Goal: Information Seeking & Learning: Find specific fact

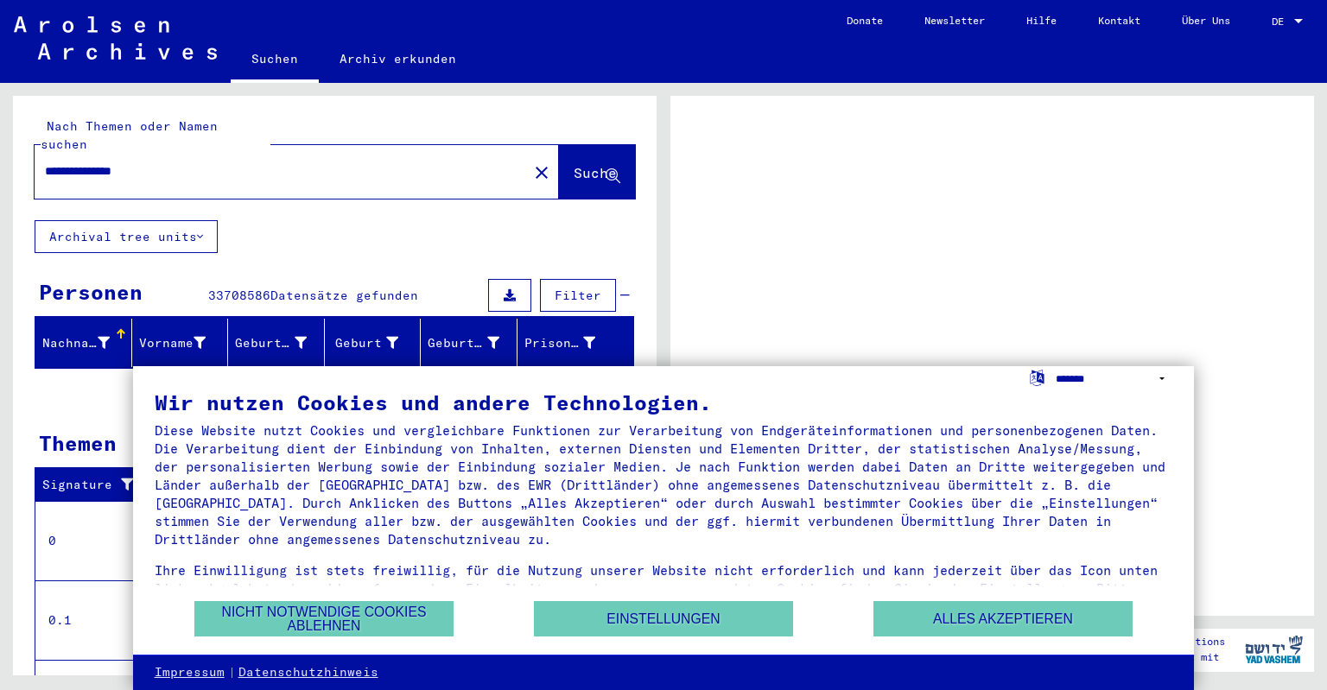
click at [1056, 366] on select "**********" at bounding box center [1114, 378] width 117 height 25
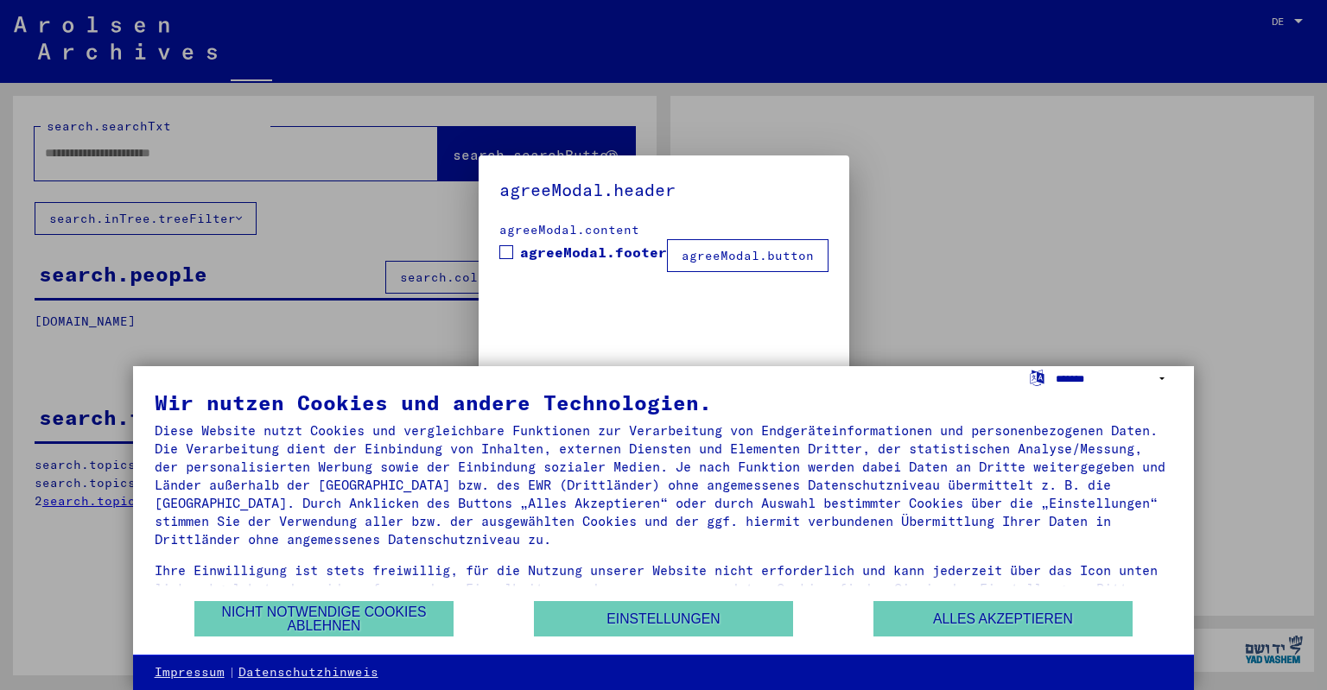
type input "**********"
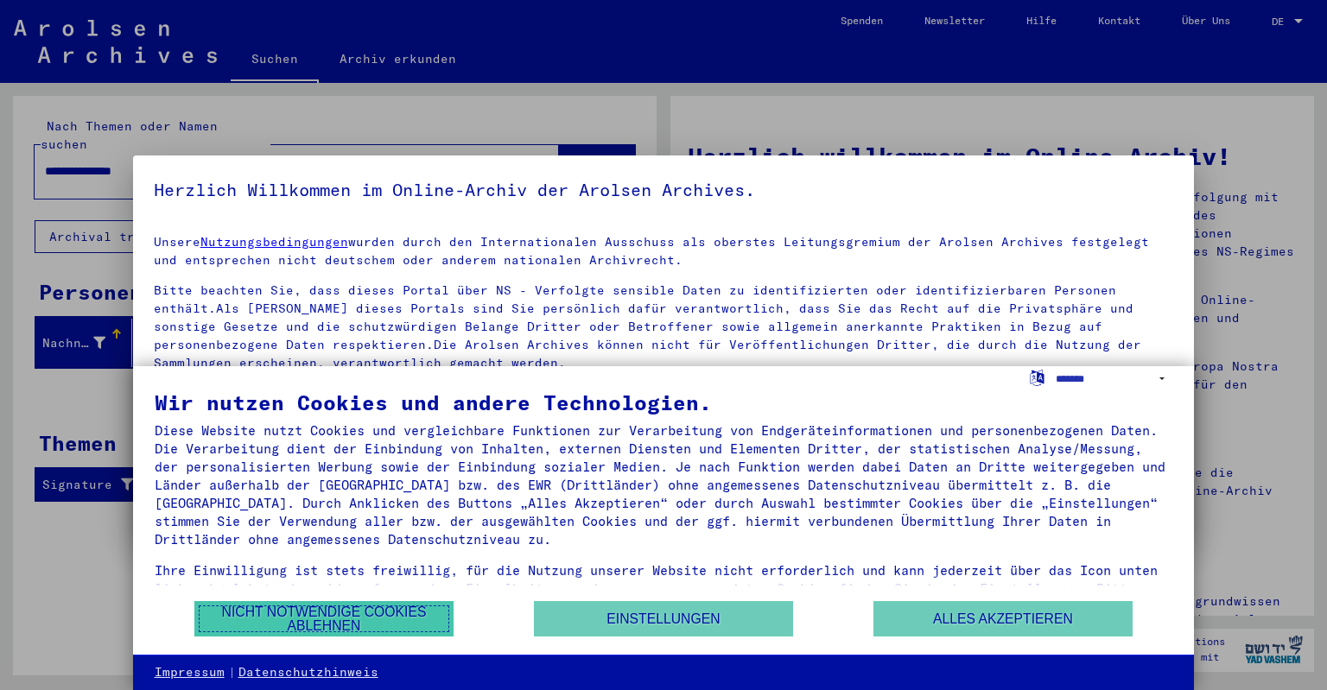
click at [412, 618] on button "Nicht notwendige Cookies ablehnen" at bounding box center [323, 618] width 259 height 35
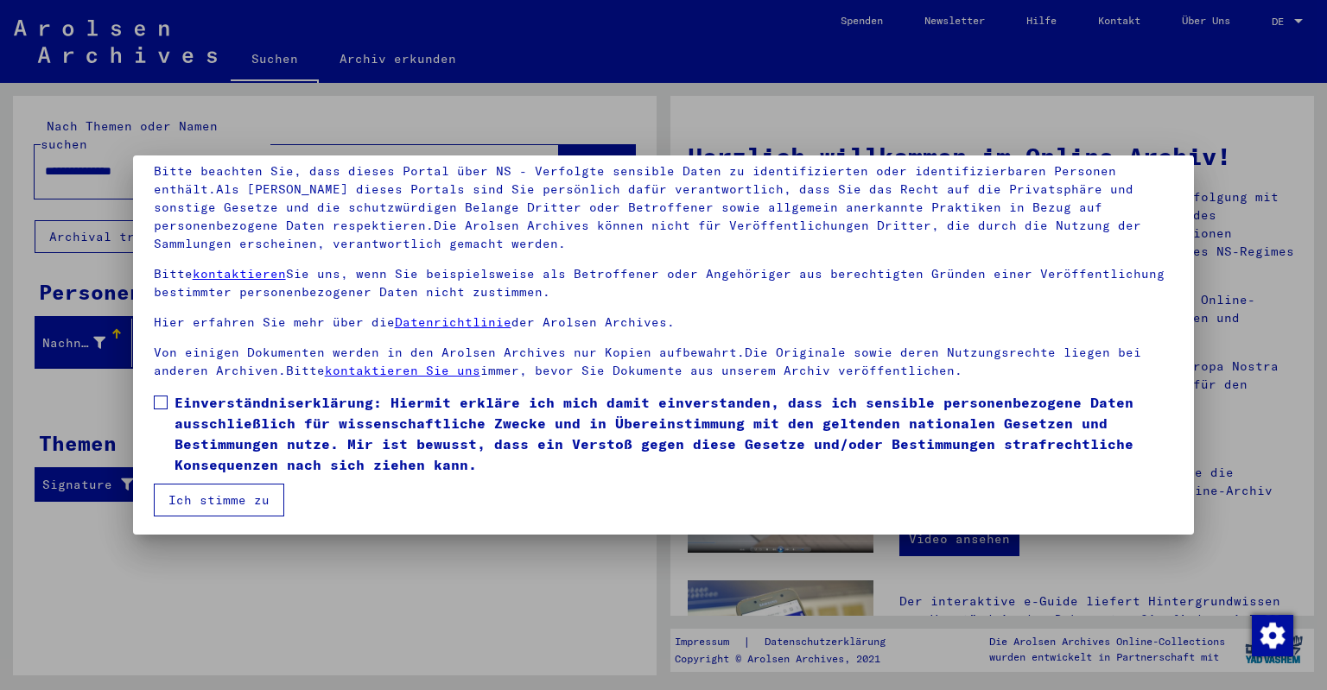
scroll to position [121, 0]
click at [1281, 150] on div at bounding box center [663, 345] width 1327 height 690
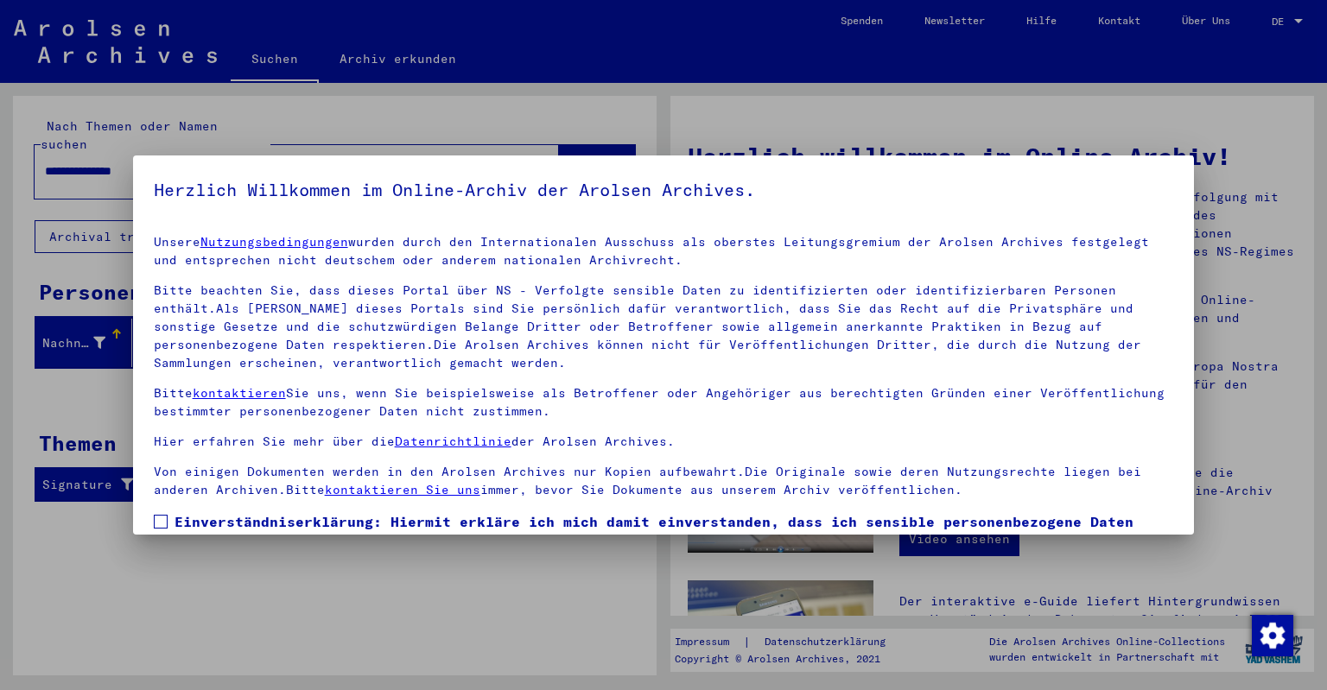
click at [1304, 19] on div at bounding box center [663, 345] width 1327 height 690
click at [1288, 16] on div at bounding box center [663, 345] width 1327 height 690
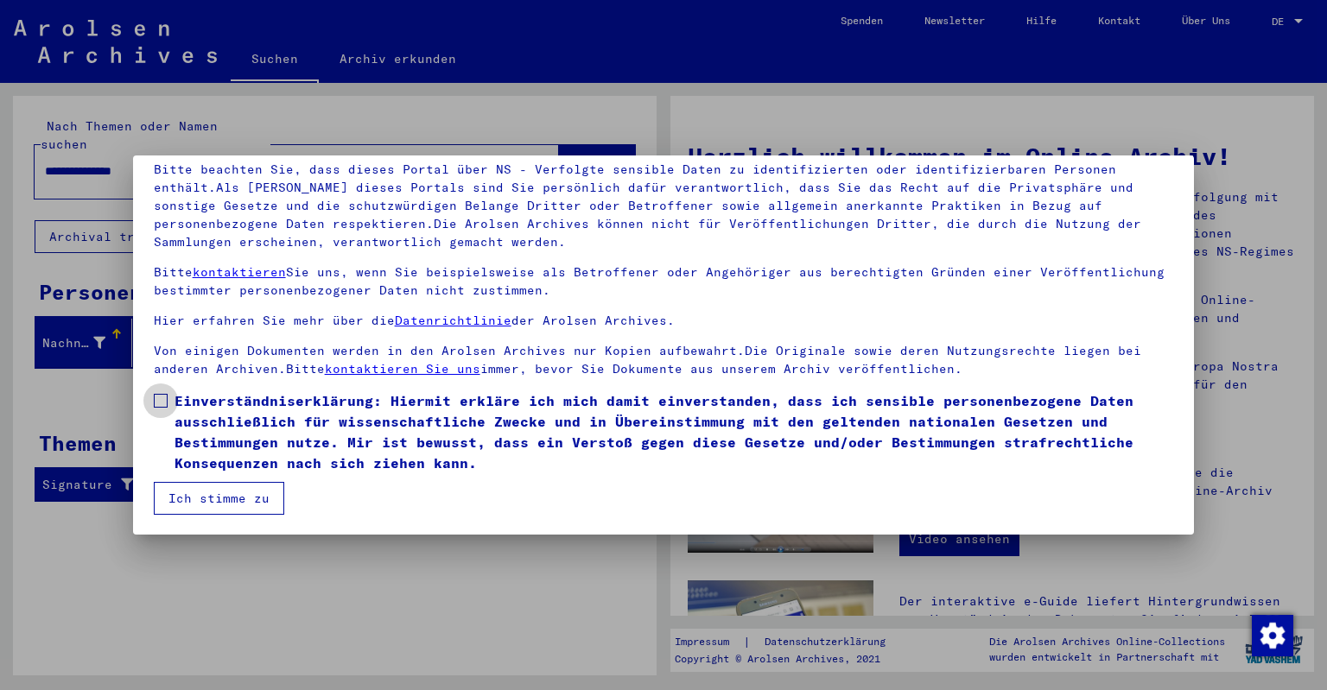
click at [160, 403] on span at bounding box center [161, 401] width 14 height 14
click at [205, 498] on button "Ich stimme zu" at bounding box center [219, 498] width 130 height 33
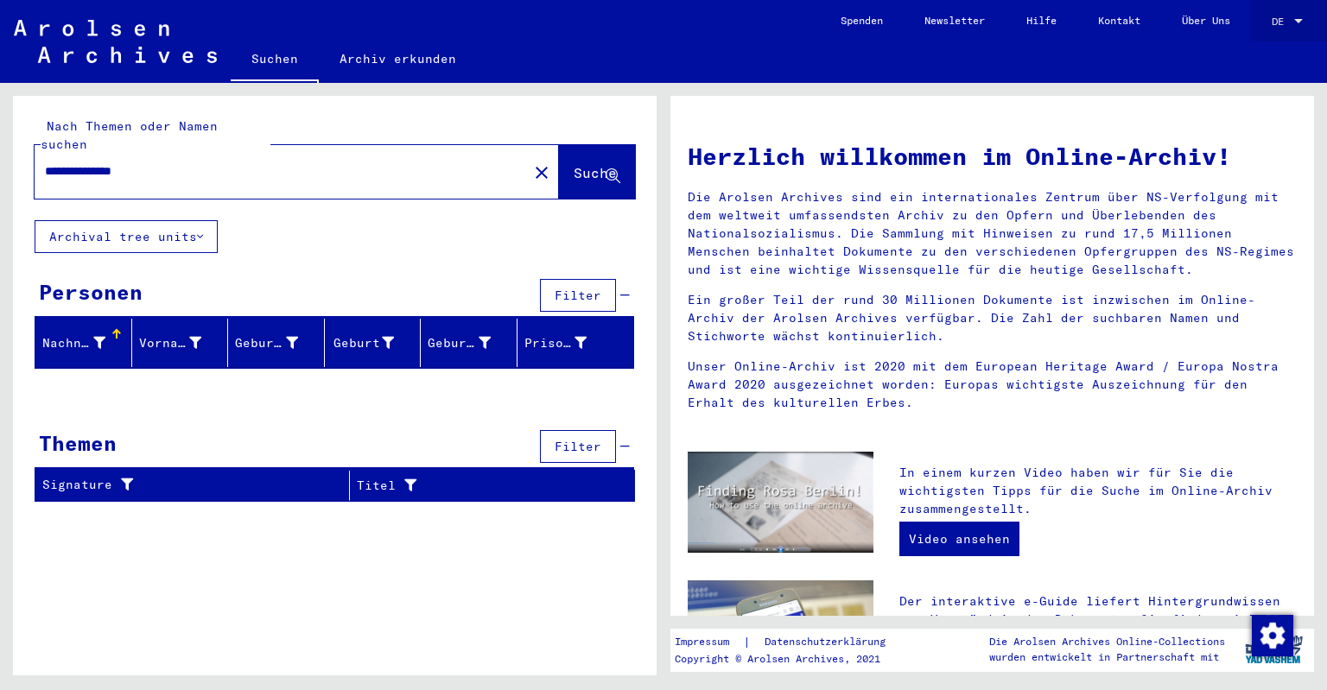
click at [1300, 18] on div at bounding box center [1298, 22] width 16 height 12
click at [644, 41] on div at bounding box center [663, 345] width 1327 height 690
click at [1301, 16] on div at bounding box center [1298, 22] width 16 height 12
click at [569, 105] on div at bounding box center [663, 345] width 1327 height 690
click at [410, 59] on link "Archiv erkunden" at bounding box center [398, 58] width 158 height 41
